Goal: Register for event/course

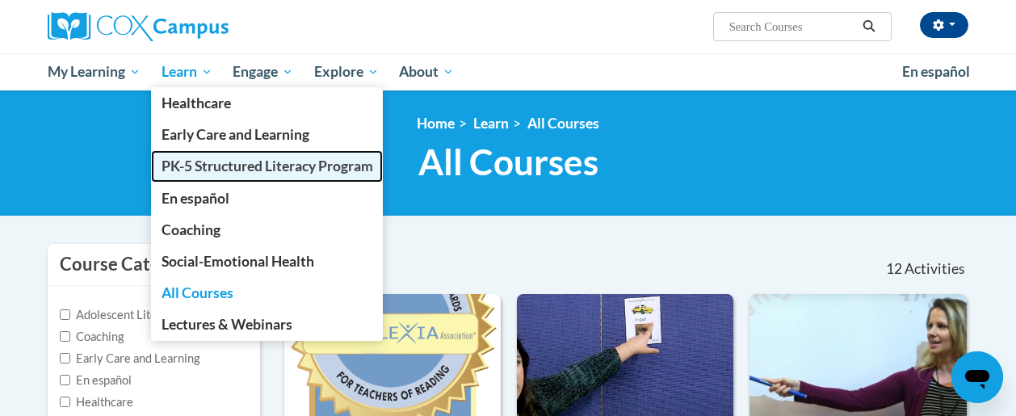
click at [251, 167] on span "PK-5 Structured Literacy Program" at bounding box center [268, 165] width 212 height 17
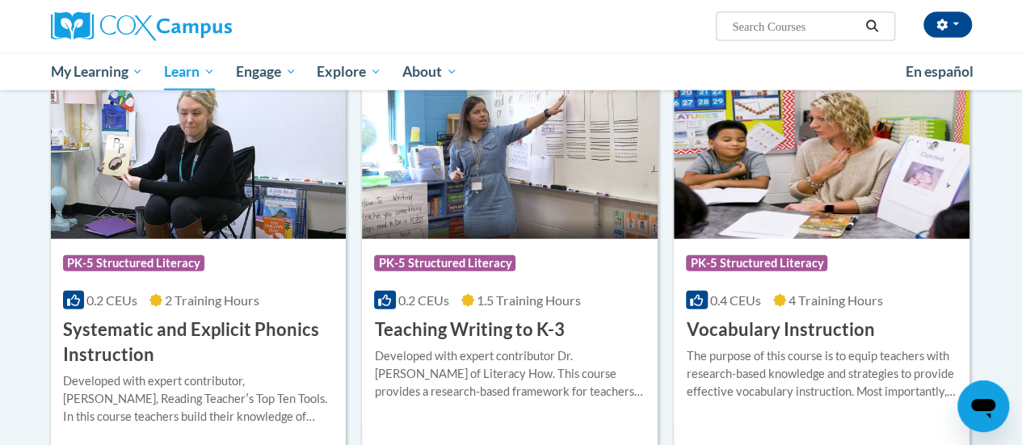
scroll to position [1779, 0]
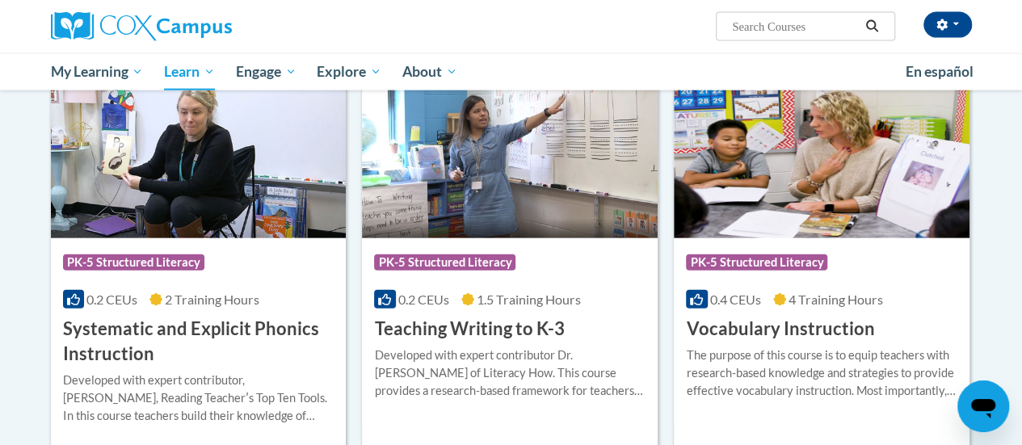
click at [197, 204] on img at bounding box center [199, 155] width 296 height 165
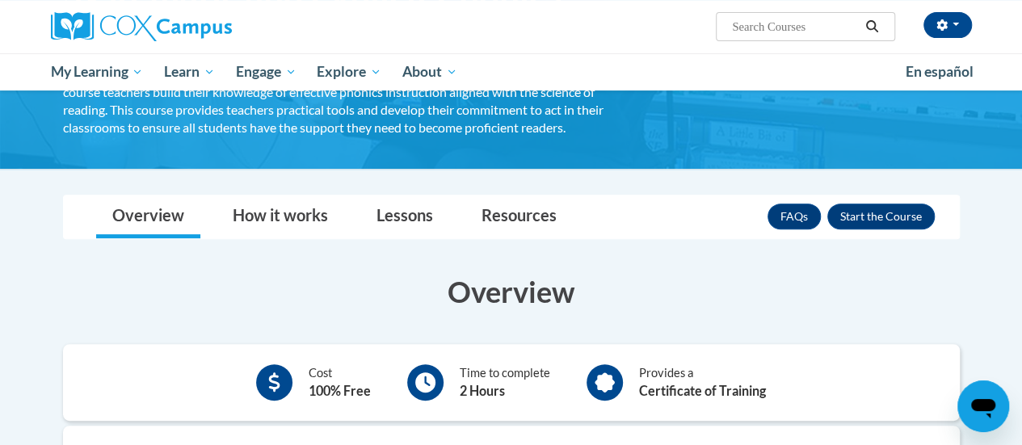
scroll to position [199, 0]
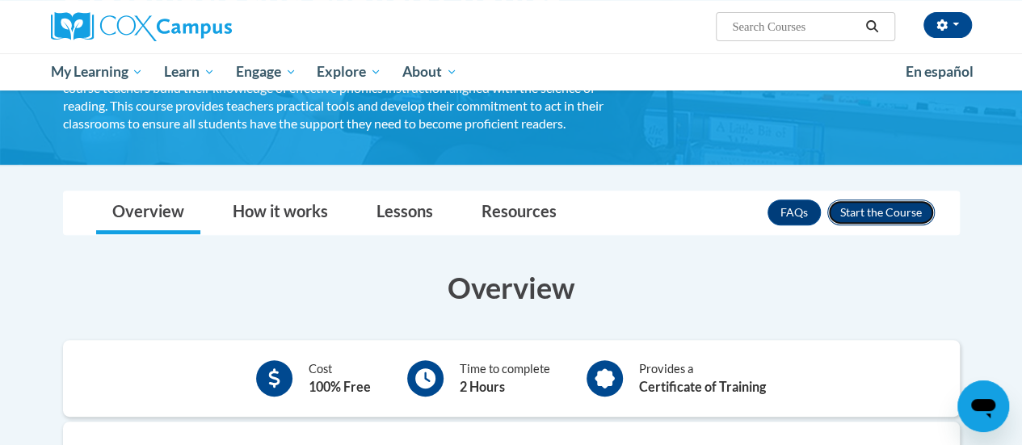
click at [899, 221] on button "Enroll" at bounding box center [880, 212] width 107 height 26
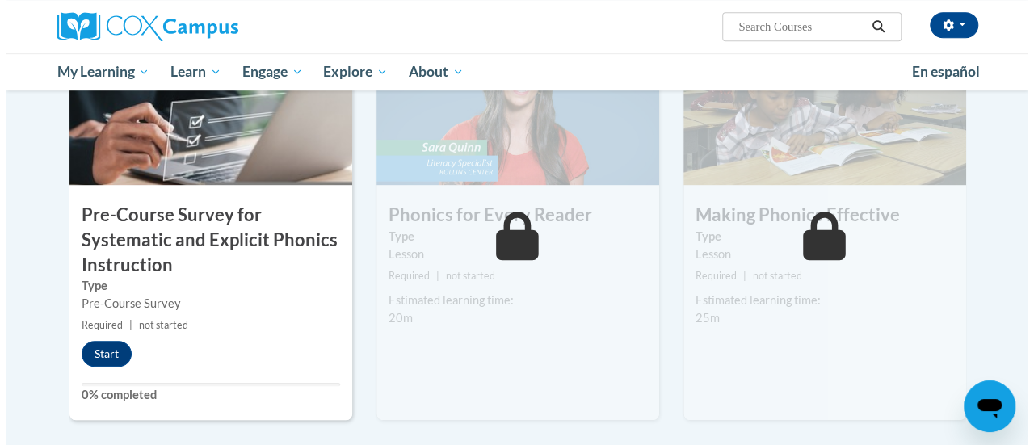
scroll to position [437, 0]
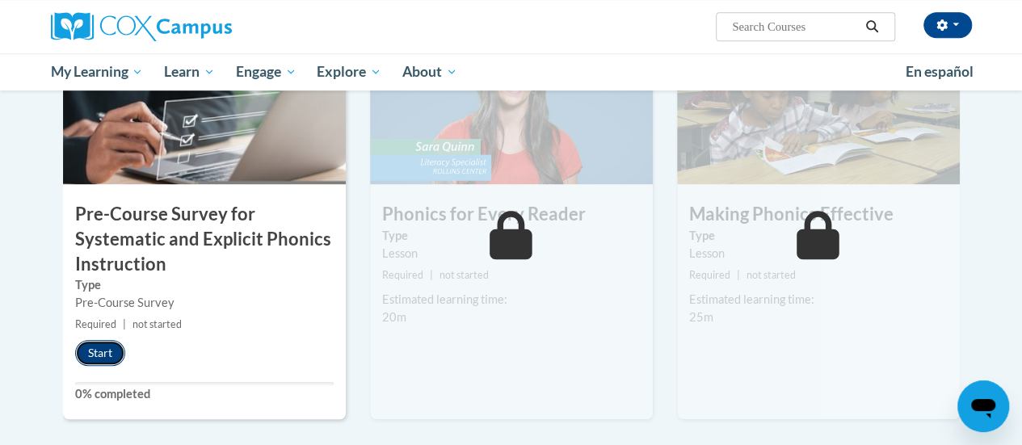
click at [111, 359] on button "Start" at bounding box center [100, 353] width 50 height 26
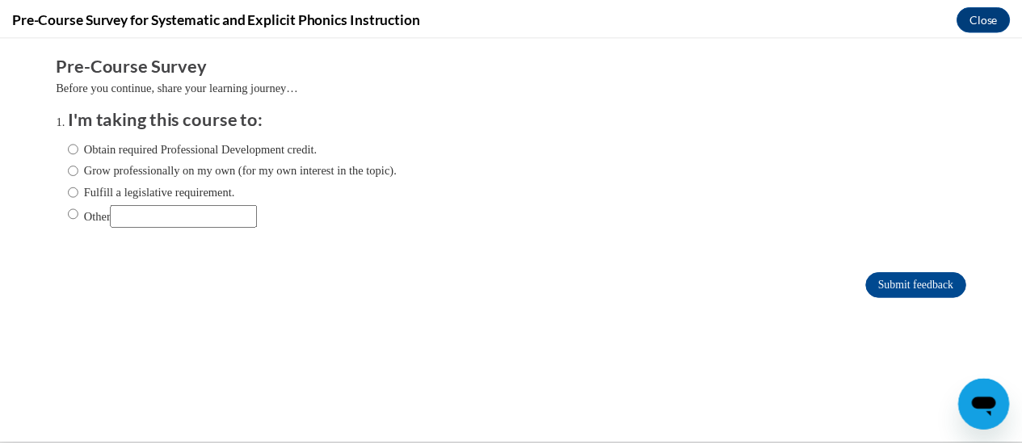
scroll to position [0, 0]
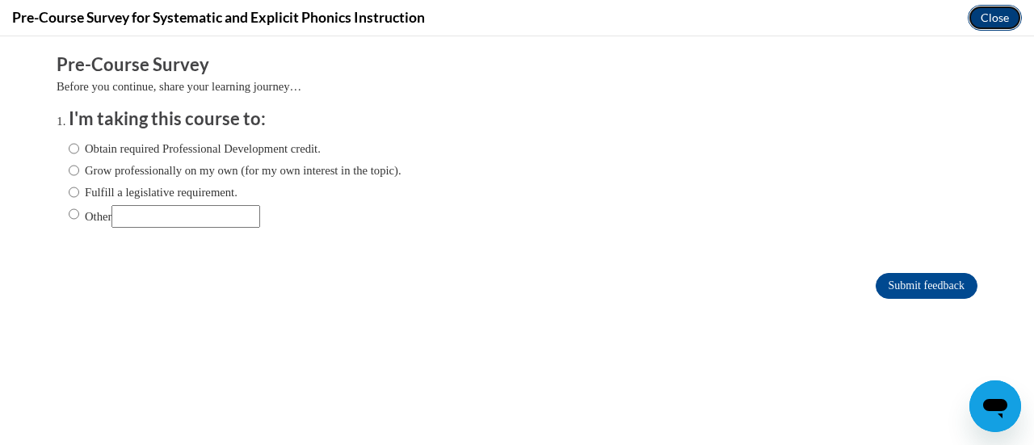
click at [1009, 14] on button "Close" at bounding box center [994, 18] width 54 height 26
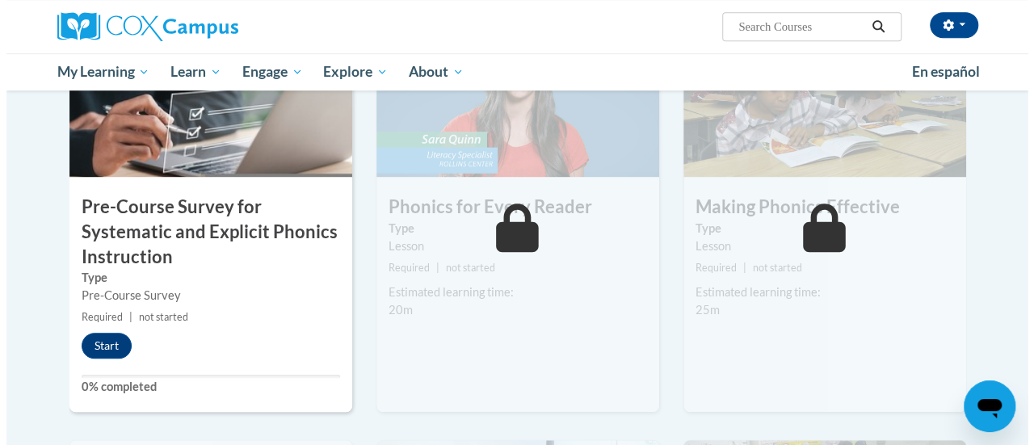
scroll to position [445, 0]
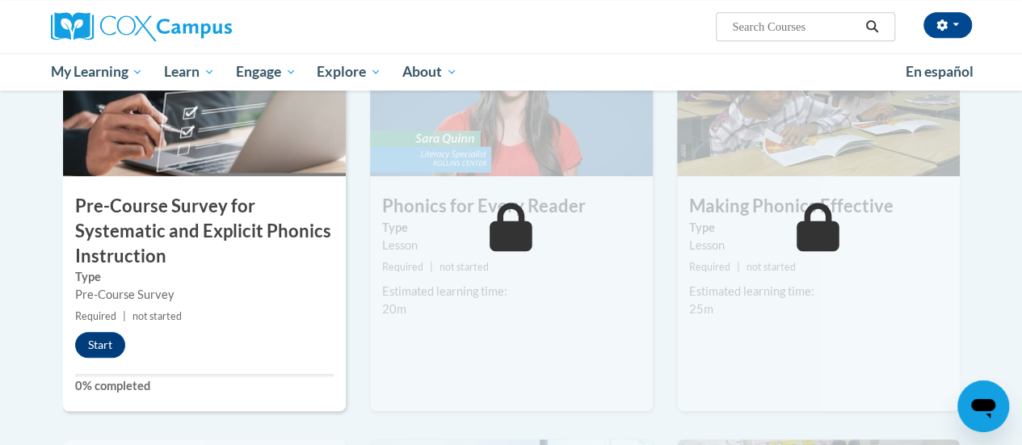
click at [507, 226] on icon at bounding box center [510, 227] width 43 height 48
click at [107, 338] on button "Start" at bounding box center [100, 345] width 50 height 26
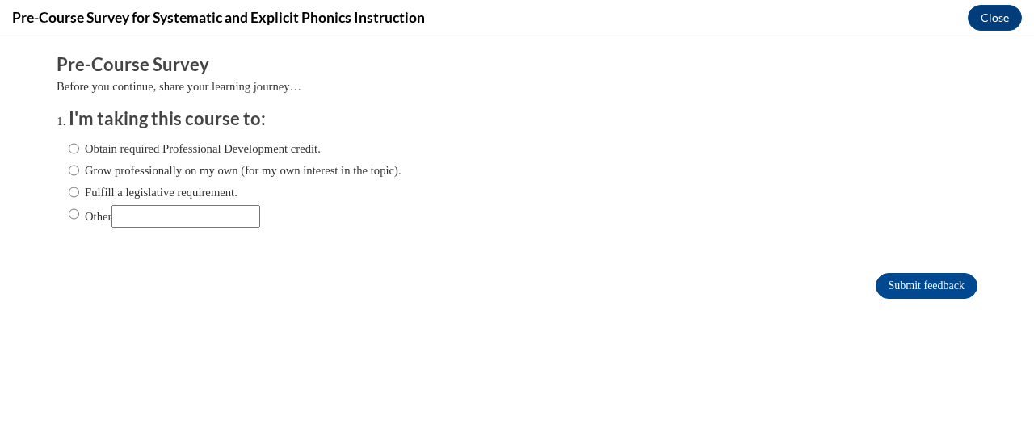
scroll to position [0, 0]
click at [69, 190] on input "Fulfill a legislative requirement." at bounding box center [74, 192] width 10 height 18
radio input "true"
click at [927, 286] on input "Submit feedback" at bounding box center [926, 286] width 102 height 26
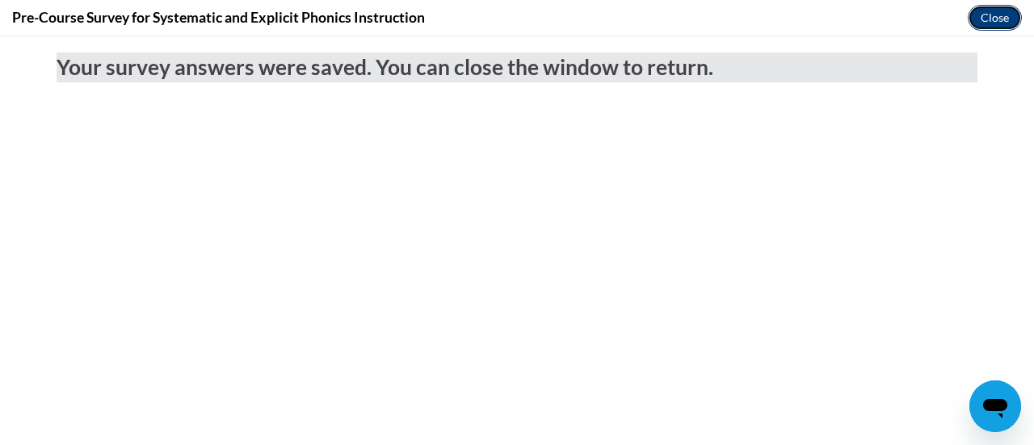
click at [985, 15] on button "Close" at bounding box center [994, 18] width 54 height 26
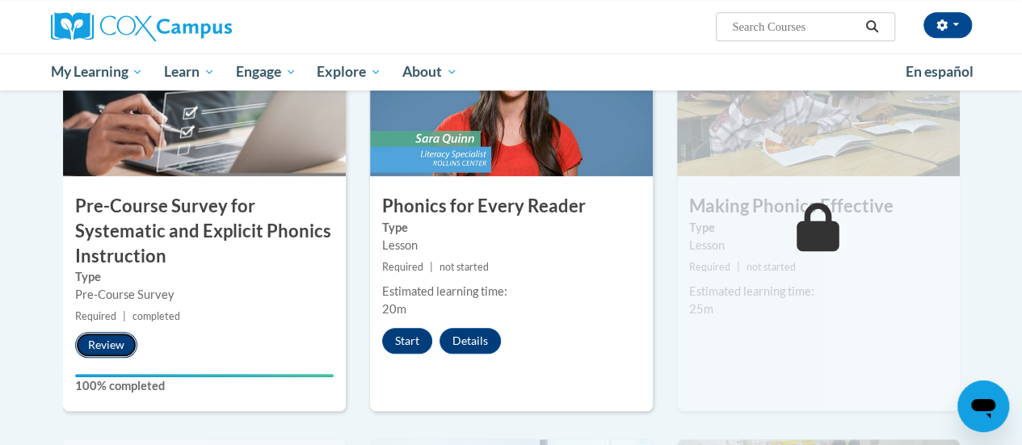
click at [127, 339] on button "Review" at bounding box center [106, 345] width 62 height 26
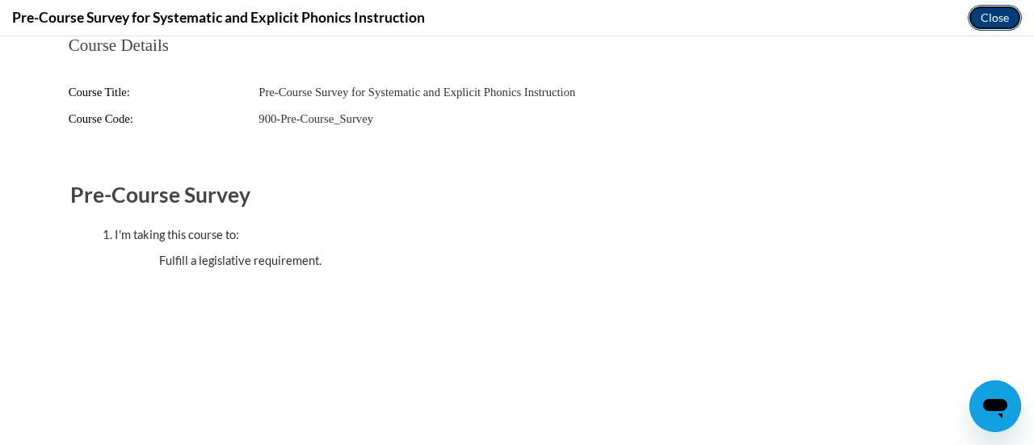
click at [1014, 14] on button "Close" at bounding box center [994, 18] width 54 height 26
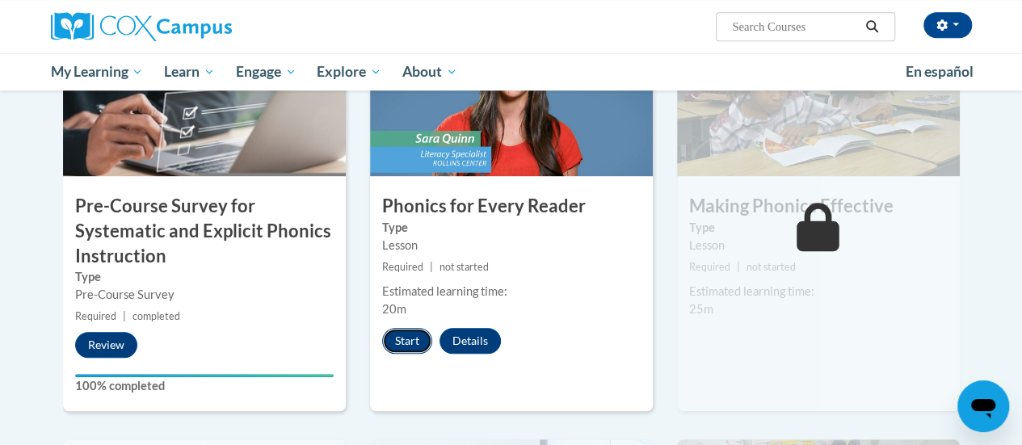
click at [407, 334] on button "Start" at bounding box center [407, 341] width 50 height 26
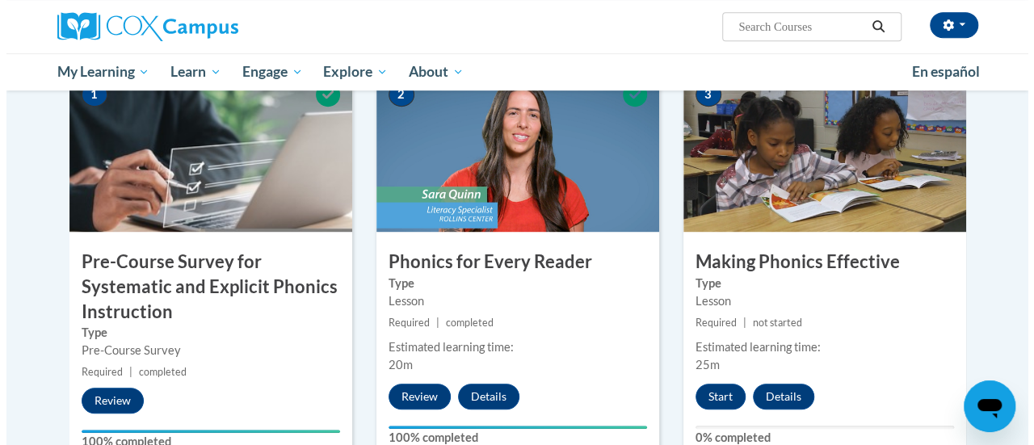
scroll to position [390, 0]
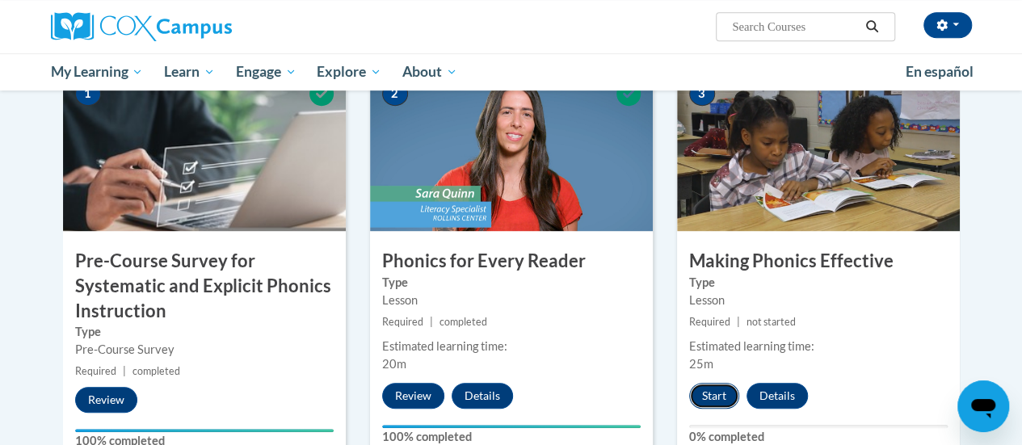
click at [708, 392] on button "Start" at bounding box center [714, 396] width 50 height 26
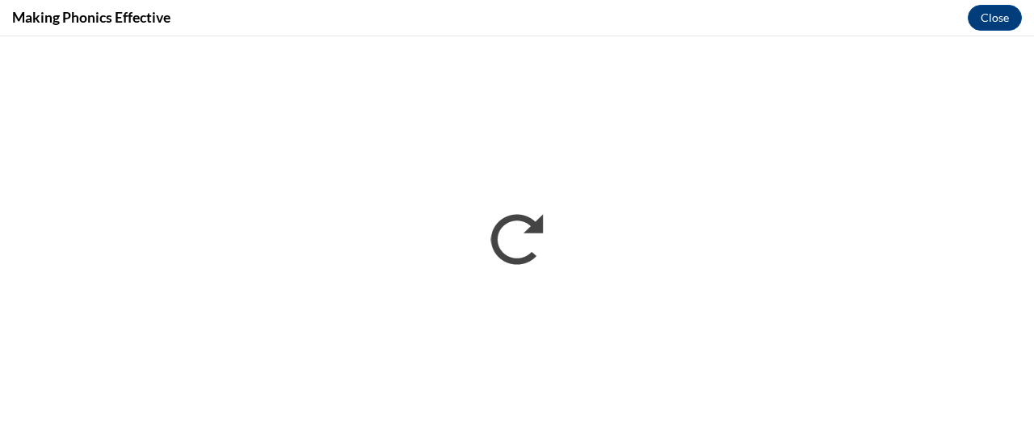
scroll to position [0, 0]
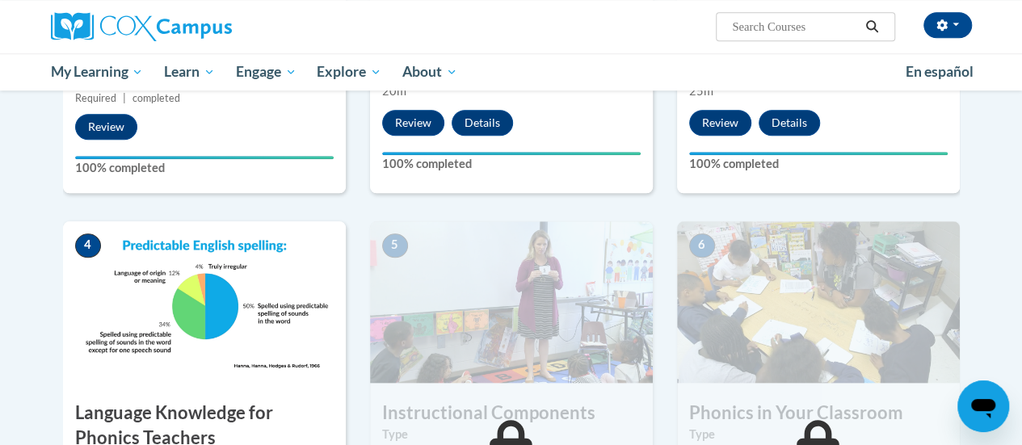
scroll to position [762, 0]
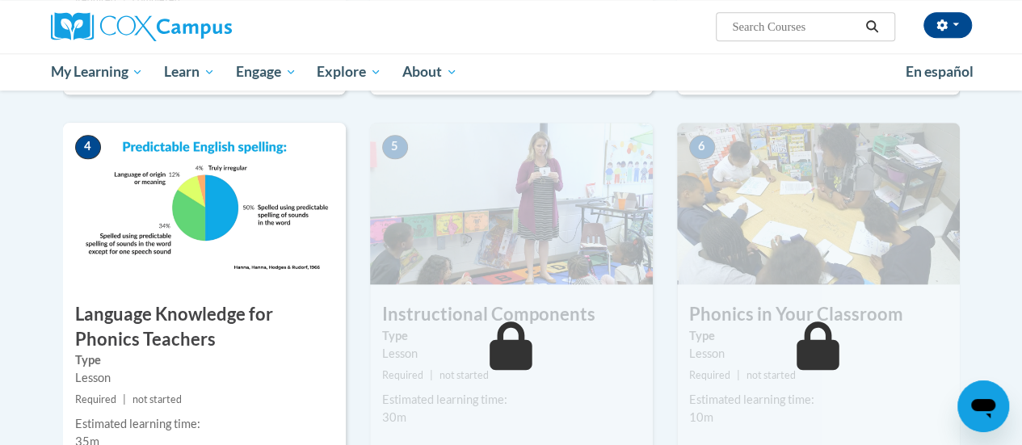
click at [370, 311] on h3 "Instructional Components" at bounding box center [511, 314] width 283 height 25
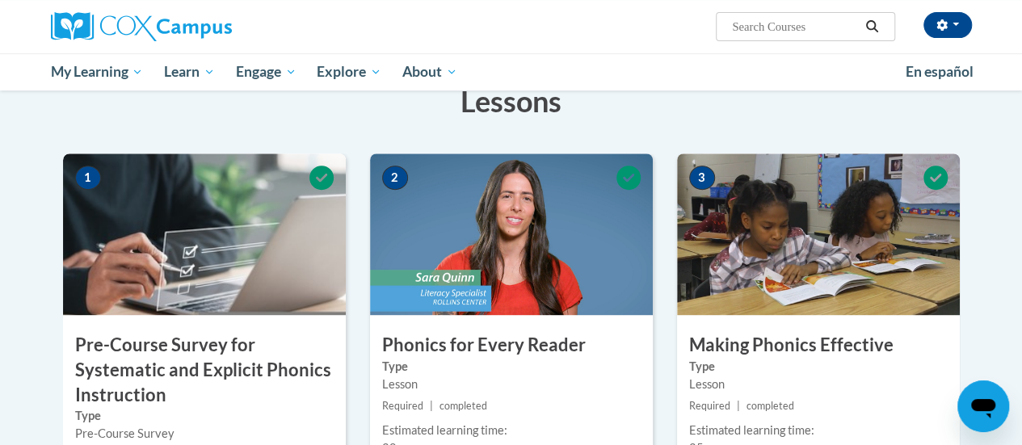
scroll to position [307, 0]
